Goal: Task Accomplishment & Management: Use online tool/utility

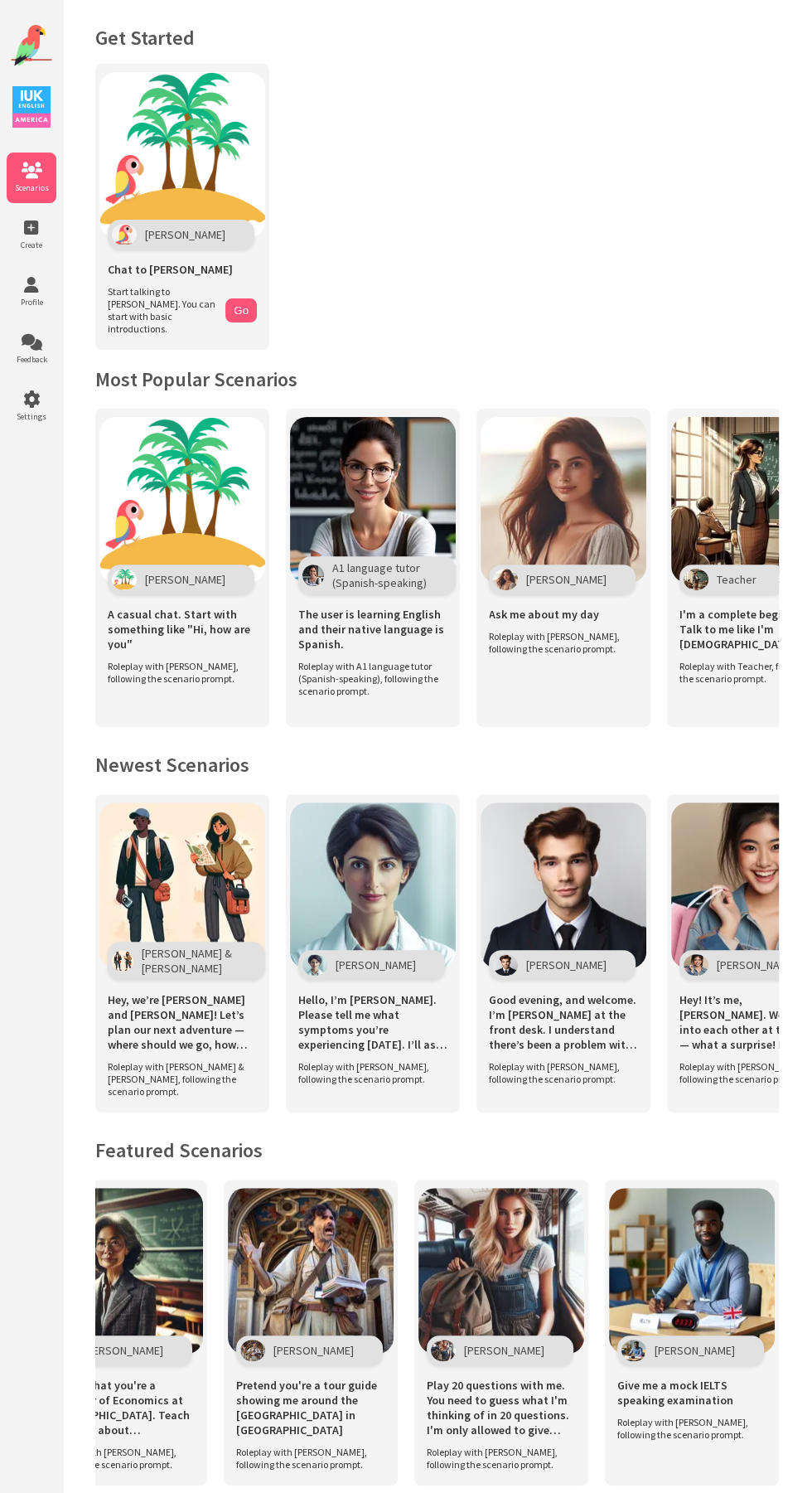
click at [562, 474] on img at bounding box center [563, 500] width 166 height 166
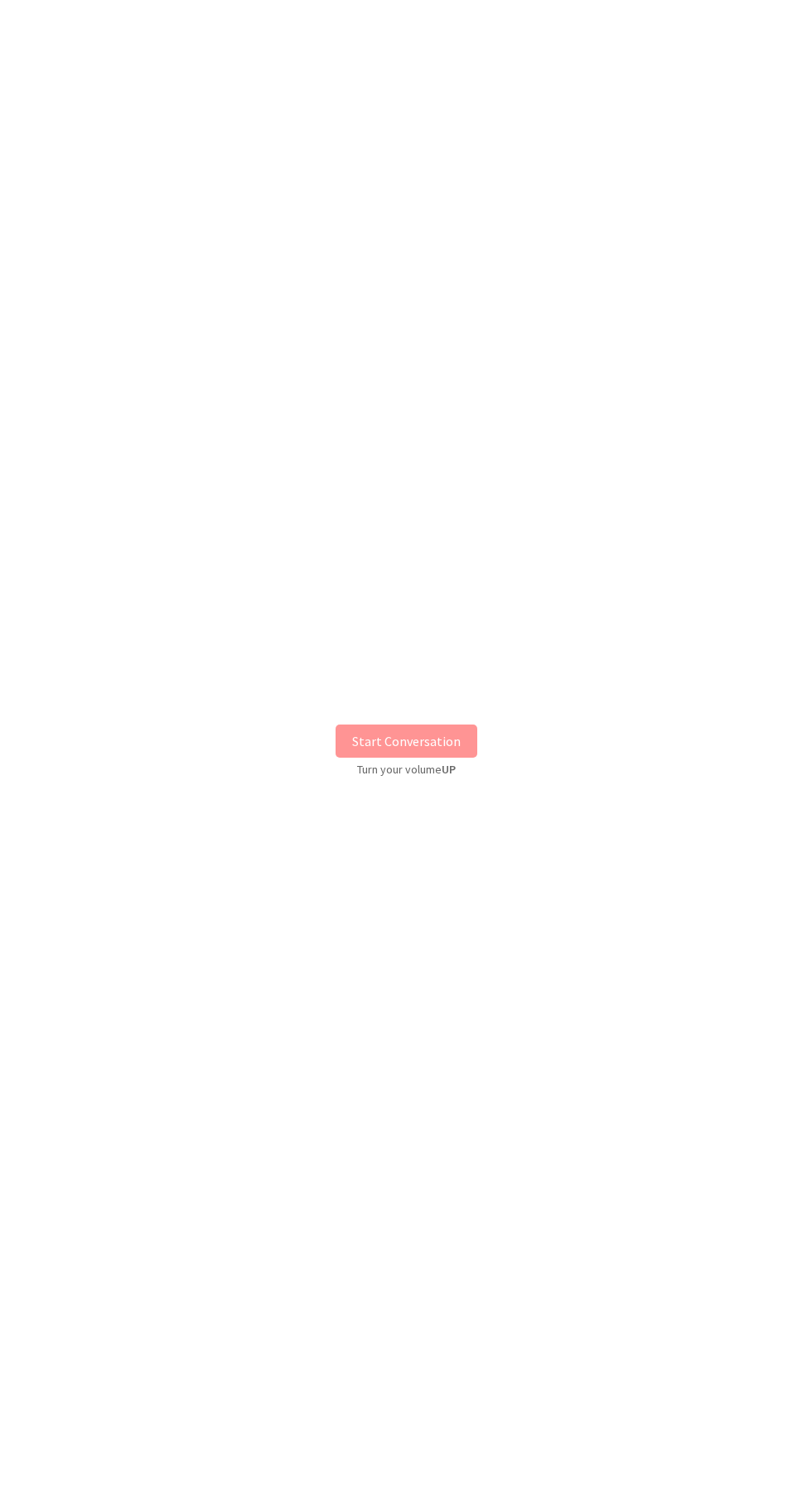
scroll to position [110, 0]
click at [406, 739] on button "Start Conversation" at bounding box center [406, 741] width 142 height 33
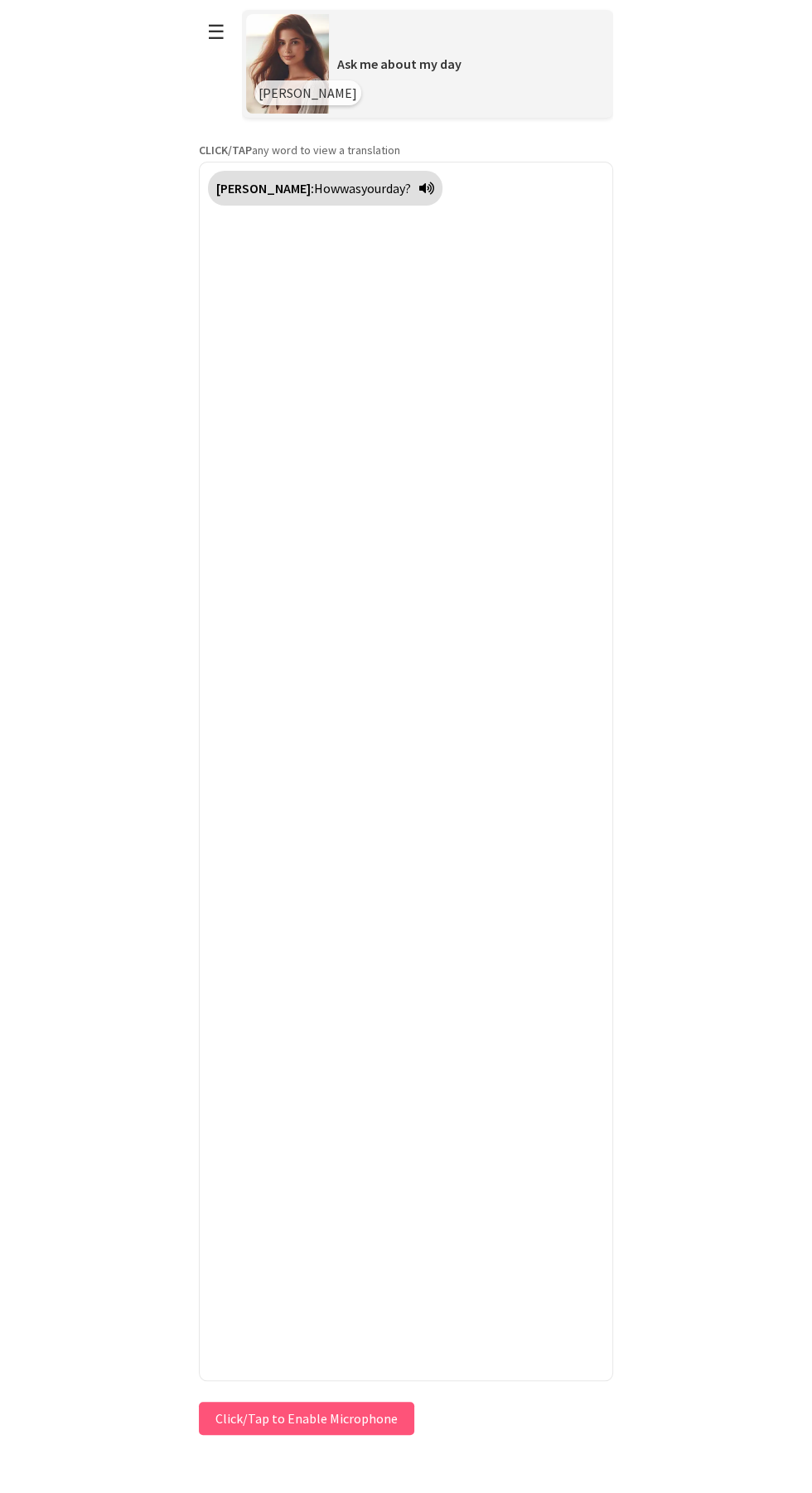
scroll to position [0, 0]
click at [419, 188] on icon at bounding box center [426, 188] width 15 height 13
click at [220, 51] on button "☰" at bounding box center [216, 32] width 35 height 42
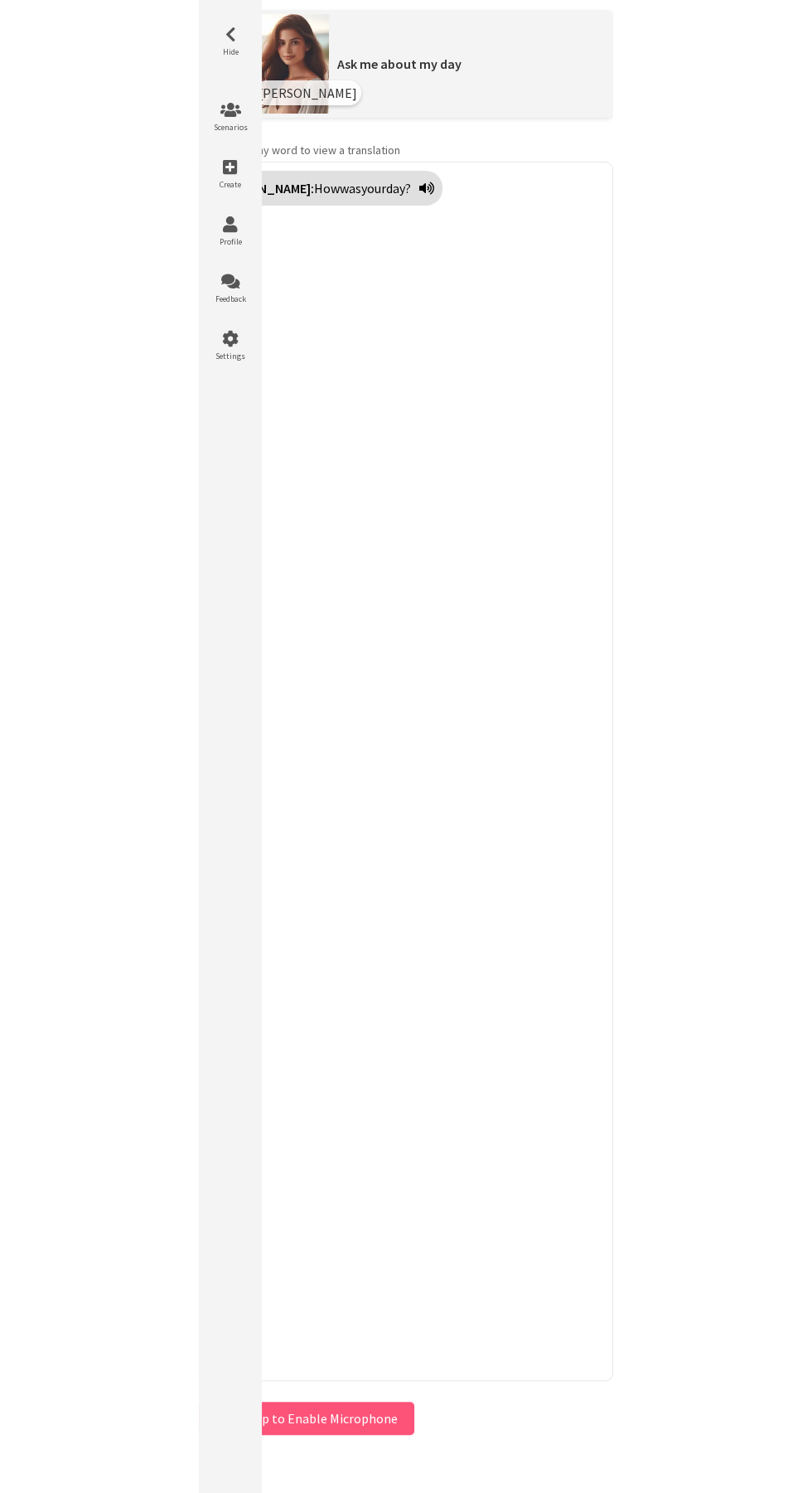
click at [234, 120] on li "Scenarios" at bounding box center [231, 117] width 50 height 51
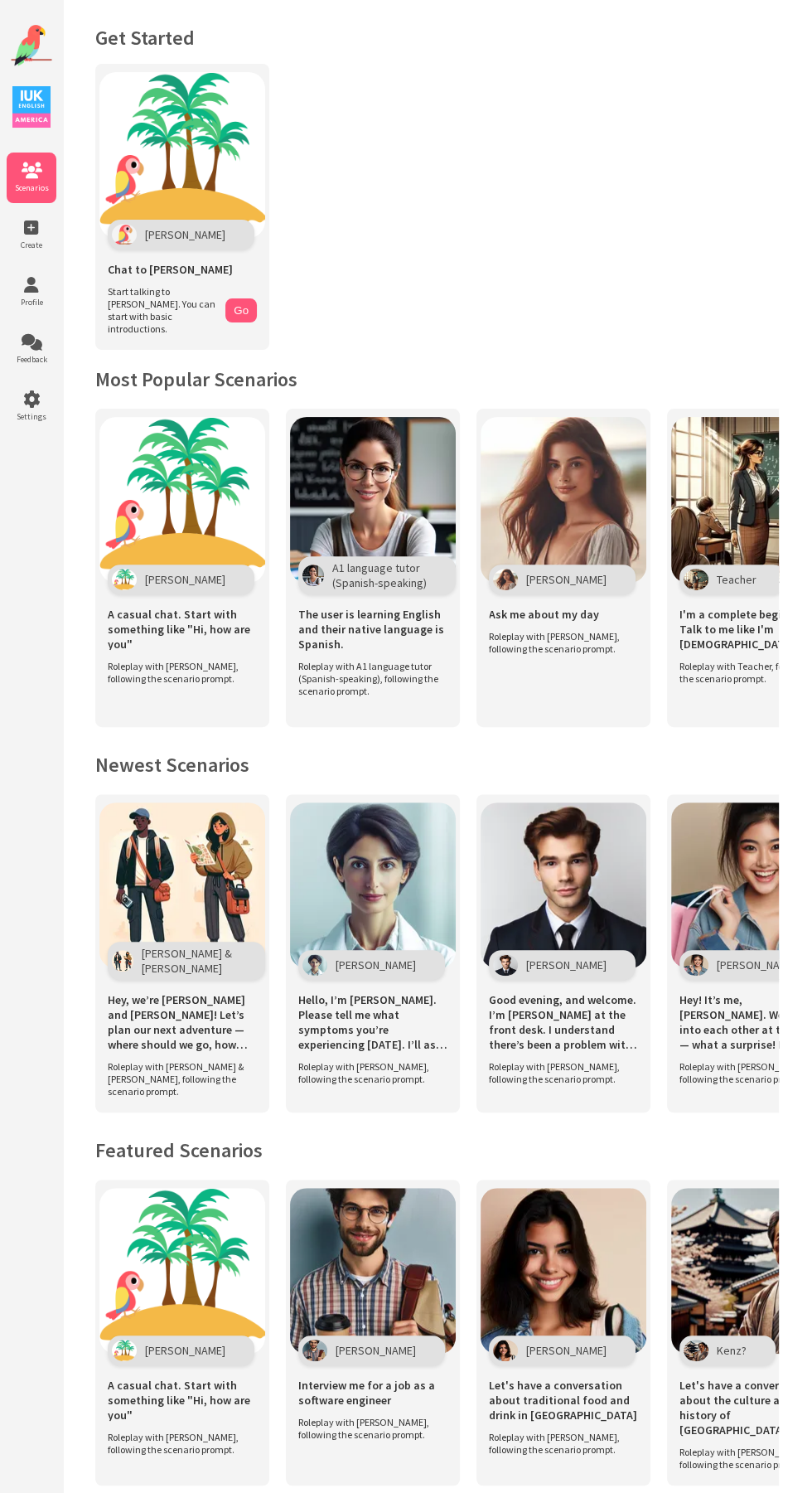
click at [379, 470] on img at bounding box center [373, 500] width 166 height 166
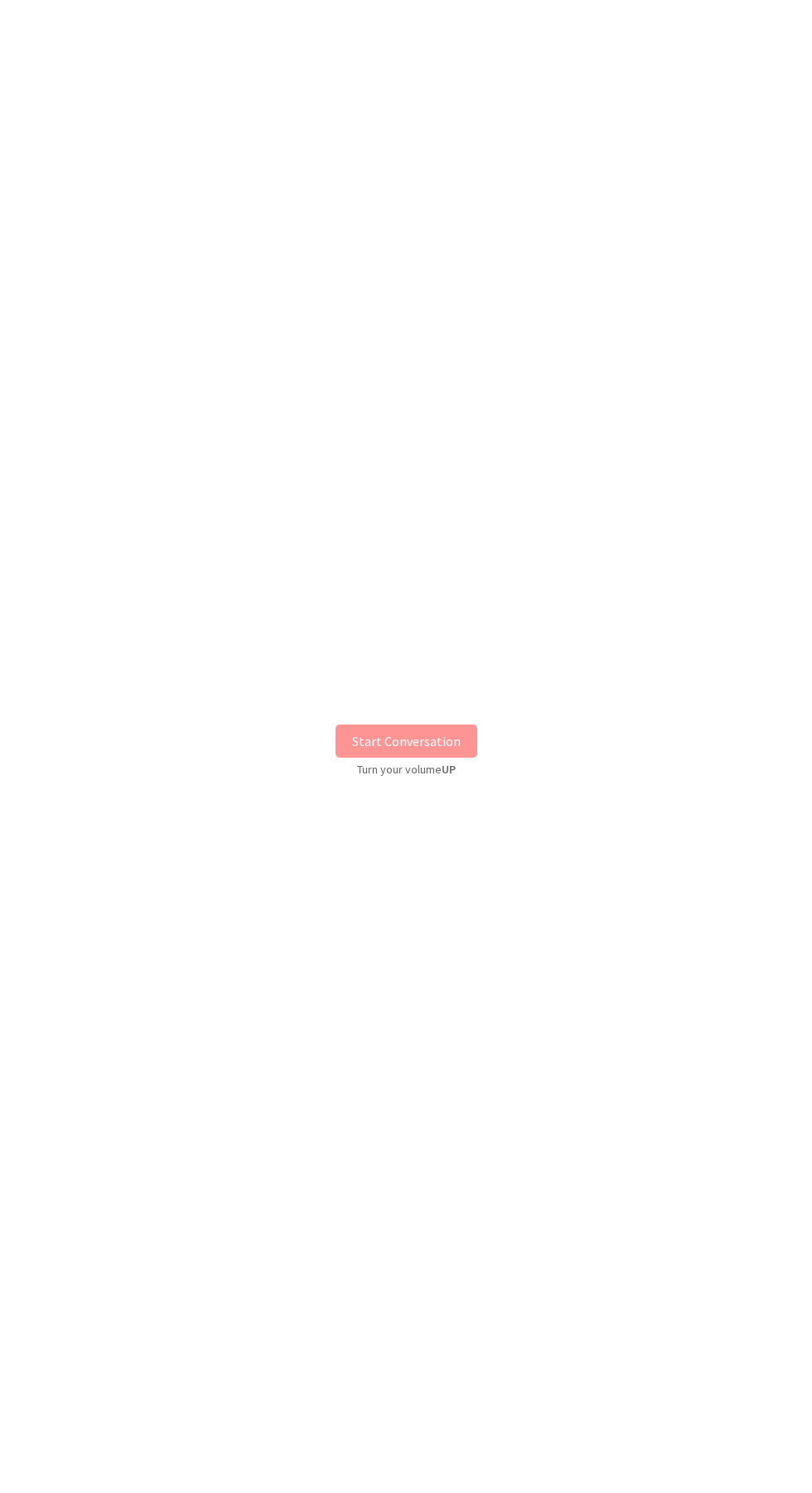
scroll to position [110, 0]
click at [391, 735] on button "Start Conversation" at bounding box center [406, 741] width 142 height 33
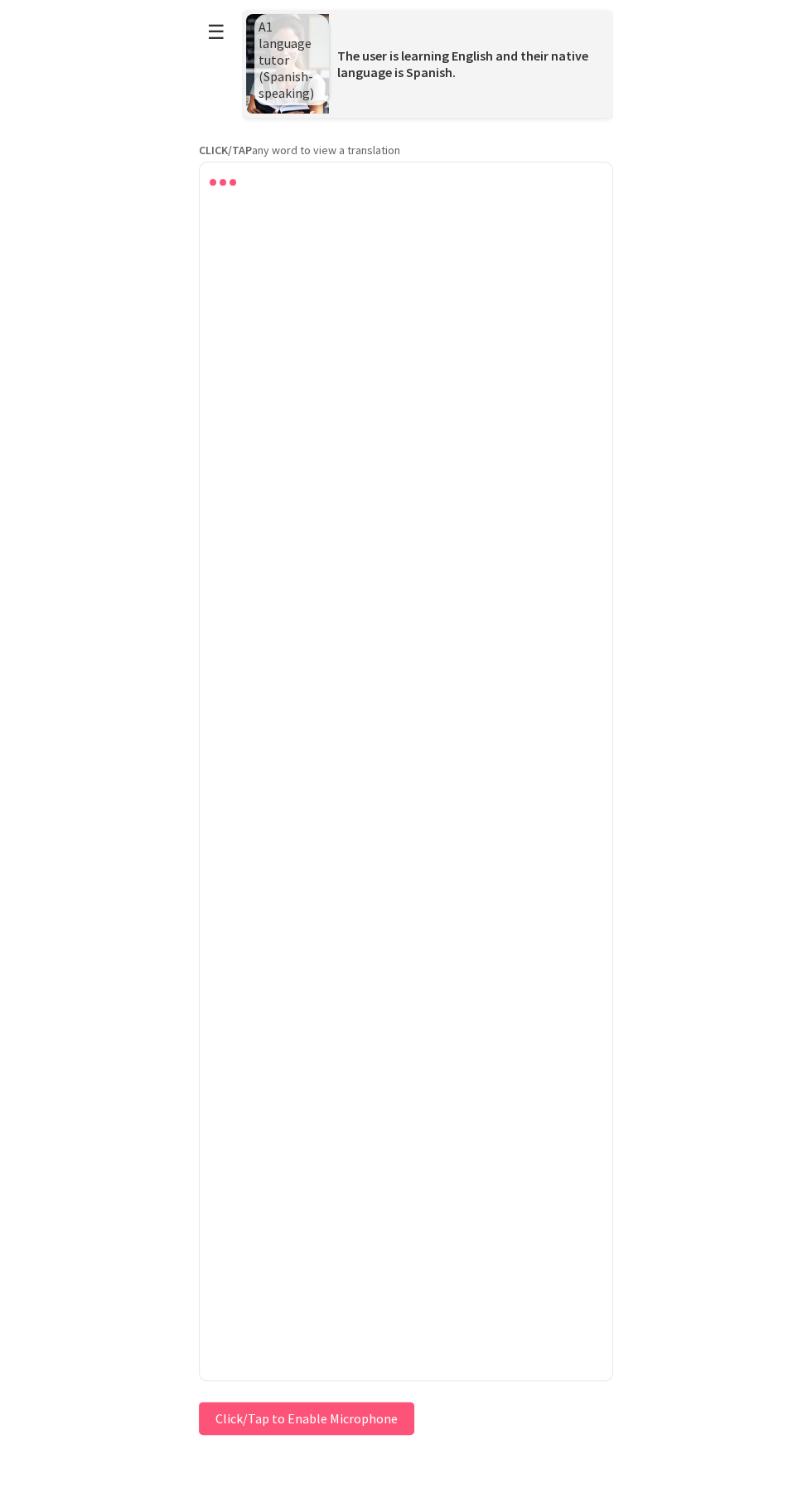
scroll to position [0, 0]
